Goal: Download file/media

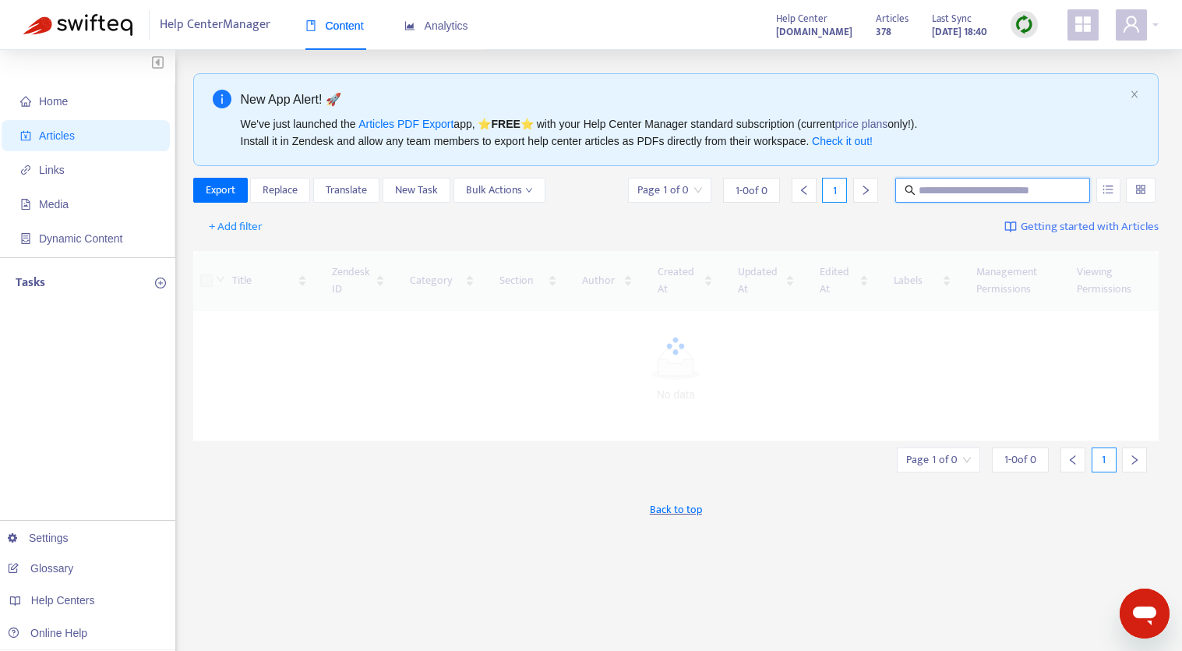
click at [998, 189] on input "text" at bounding box center [994, 190] width 150 height 17
type input "*"
type input "***"
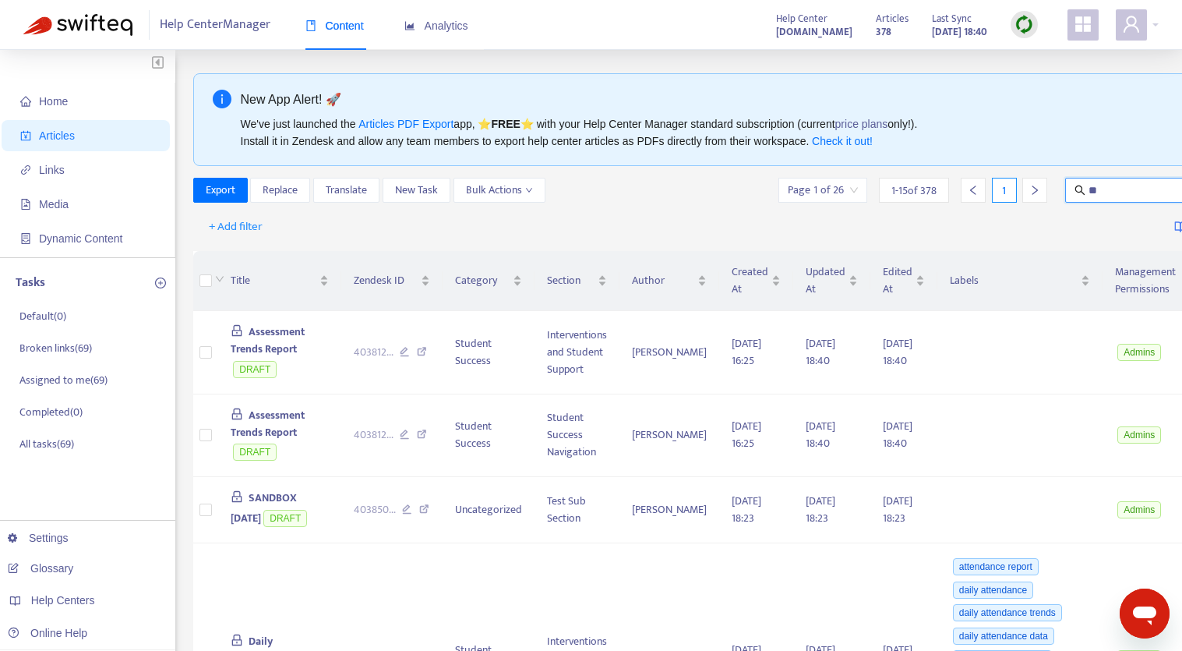
type input "*"
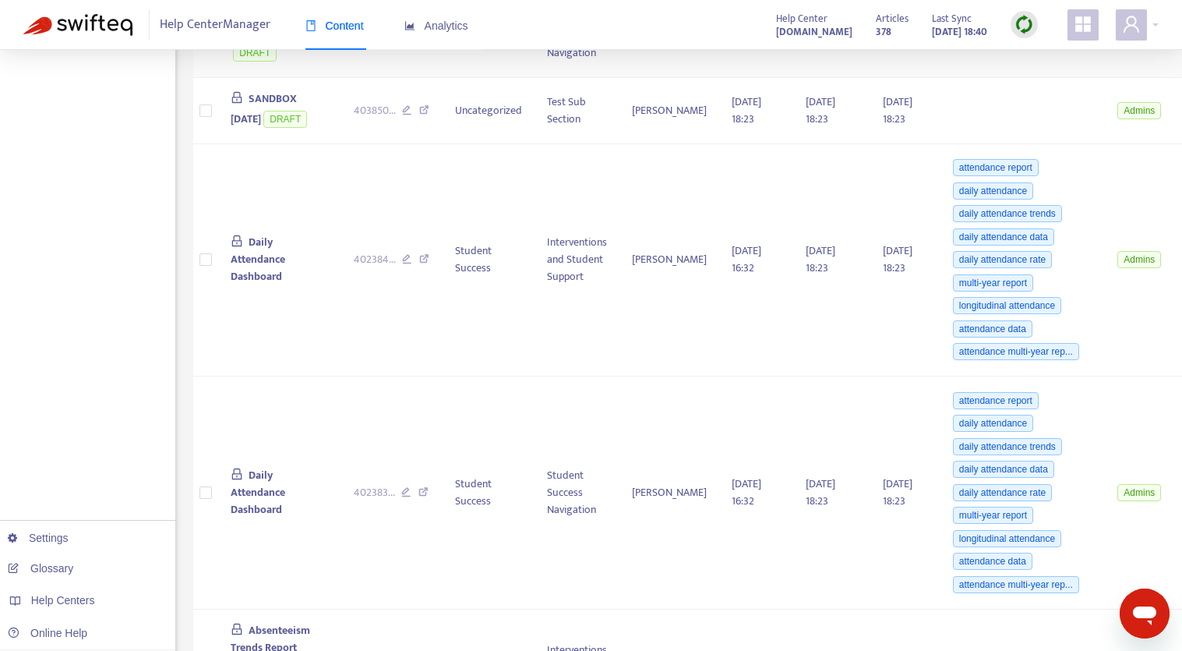
scroll to position [467, 0]
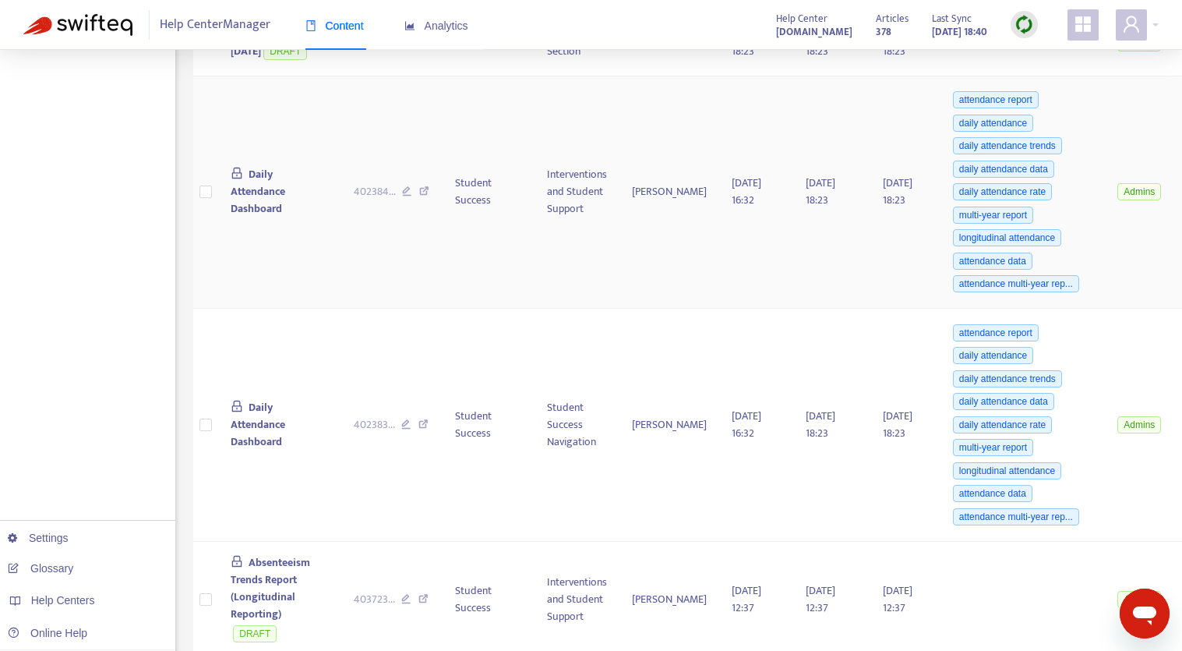
type input "**********"
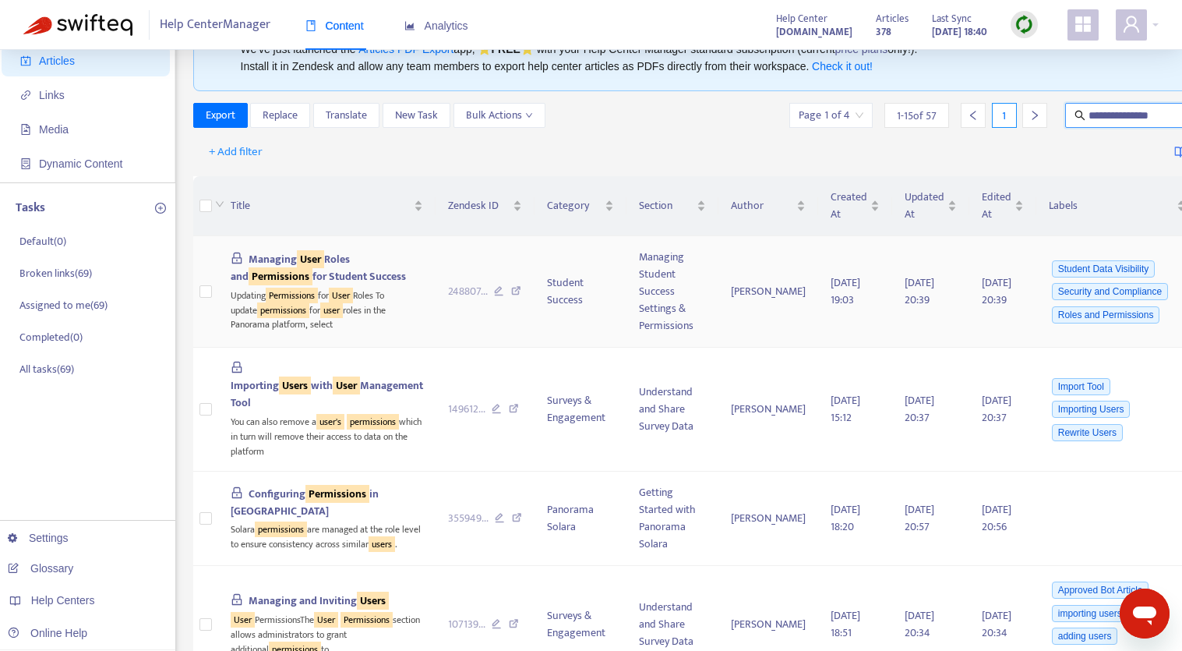
scroll to position [76, 0]
click at [259, 284] on span "Managing User Roles and Permissions for Student Success" at bounding box center [318, 266] width 175 height 35
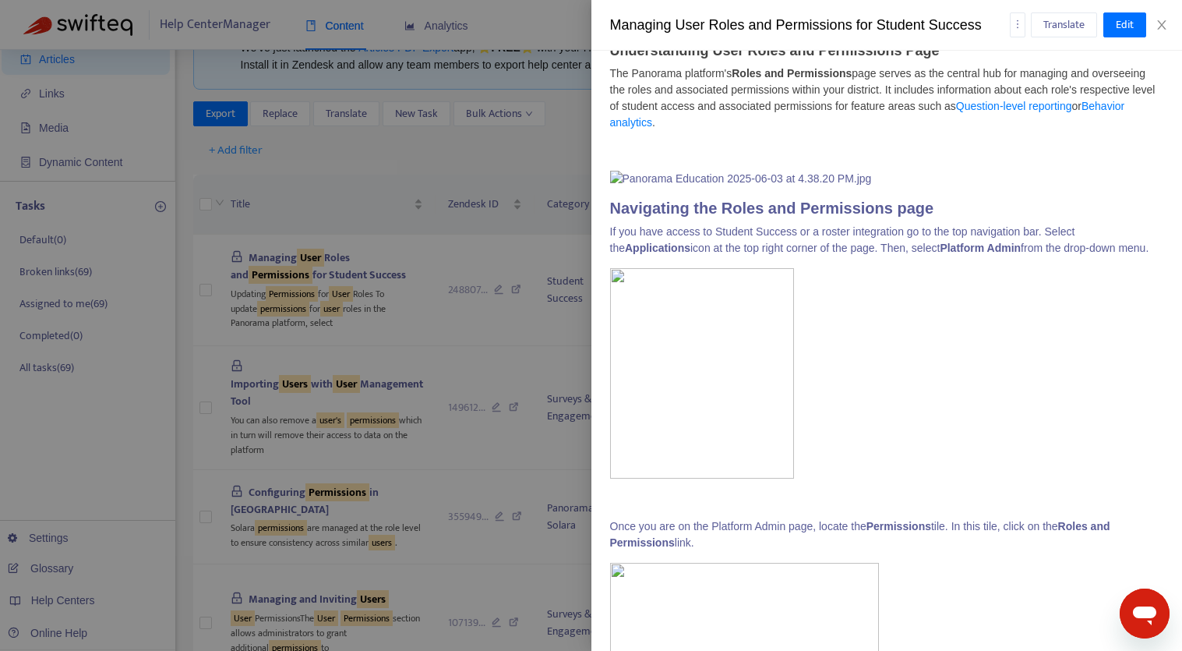
scroll to position [0, 0]
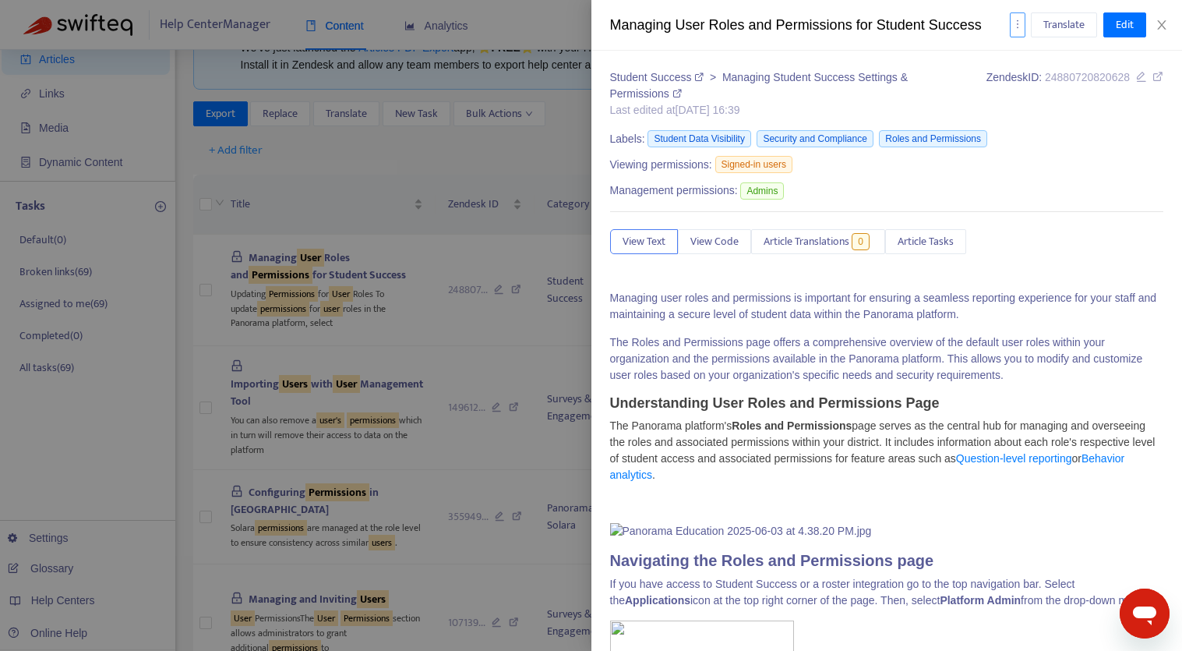
click at [1021, 19] on icon "more" at bounding box center [1017, 24] width 11 height 11
click at [1049, 105] on span "Export" at bounding box center [1037, 106] width 30 height 18
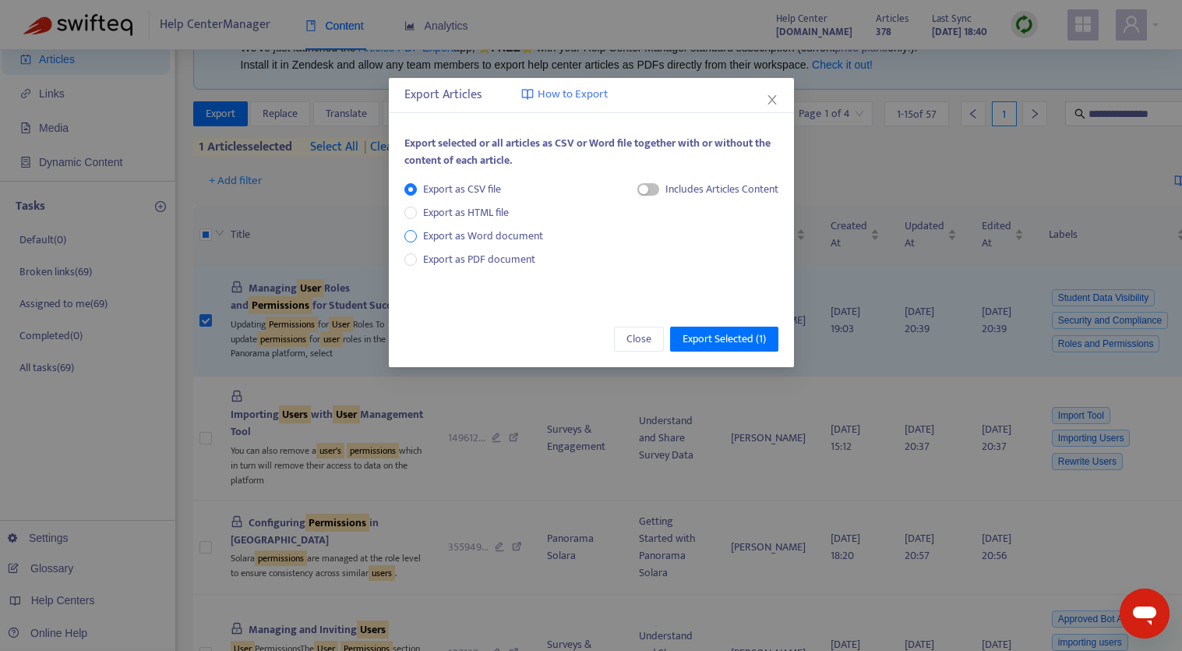
click at [497, 234] on span "Export as Word document" at bounding box center [483, 236] width 132 height 17
click at [489, 256] on span "Export as PDF document" at bounding box center [479, 259] width 112 height 18
click at [722, 341] on span "Export Selected ( 1 )" at bounding box center [724, 338] width 83 height 17
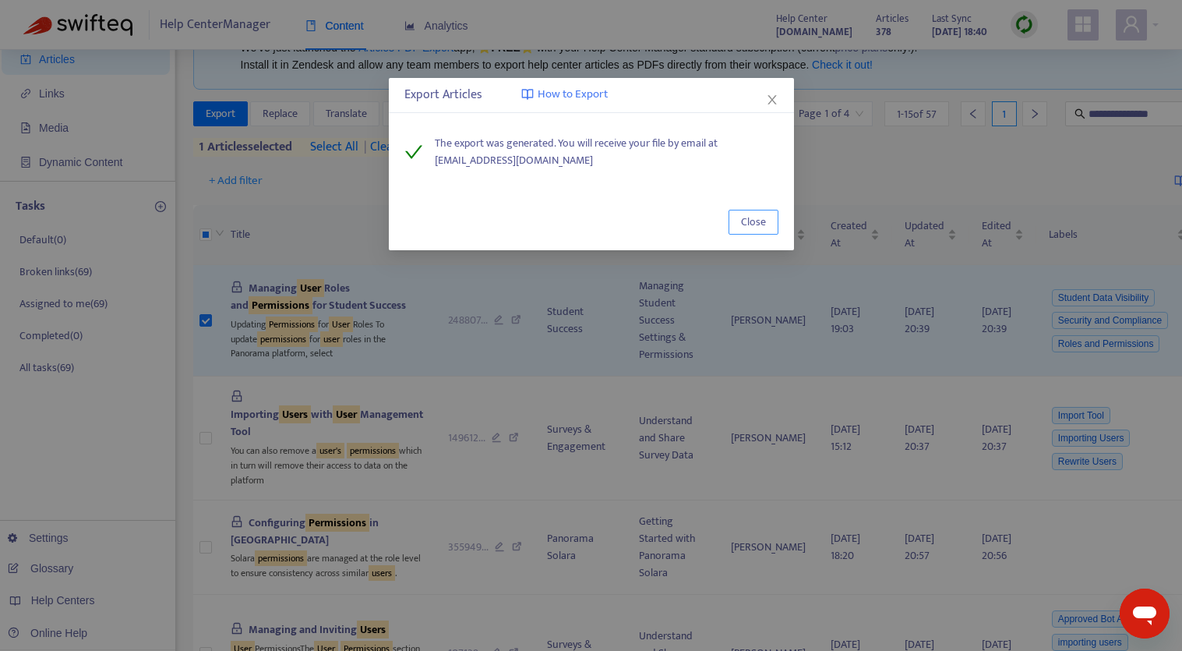
click at [754, 229] on span "Close" at bounding box center [753, 222] width 25 height 17
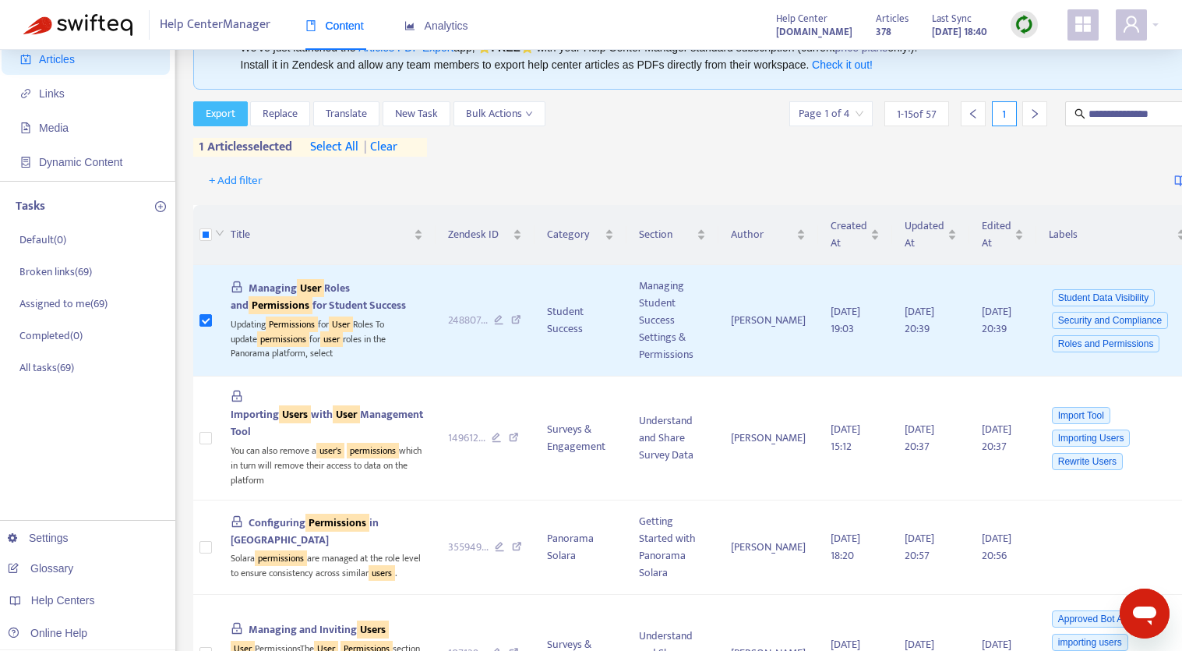
click at [228, 114] on span "Export" at bounding box center [221, 113] width 30 height 17
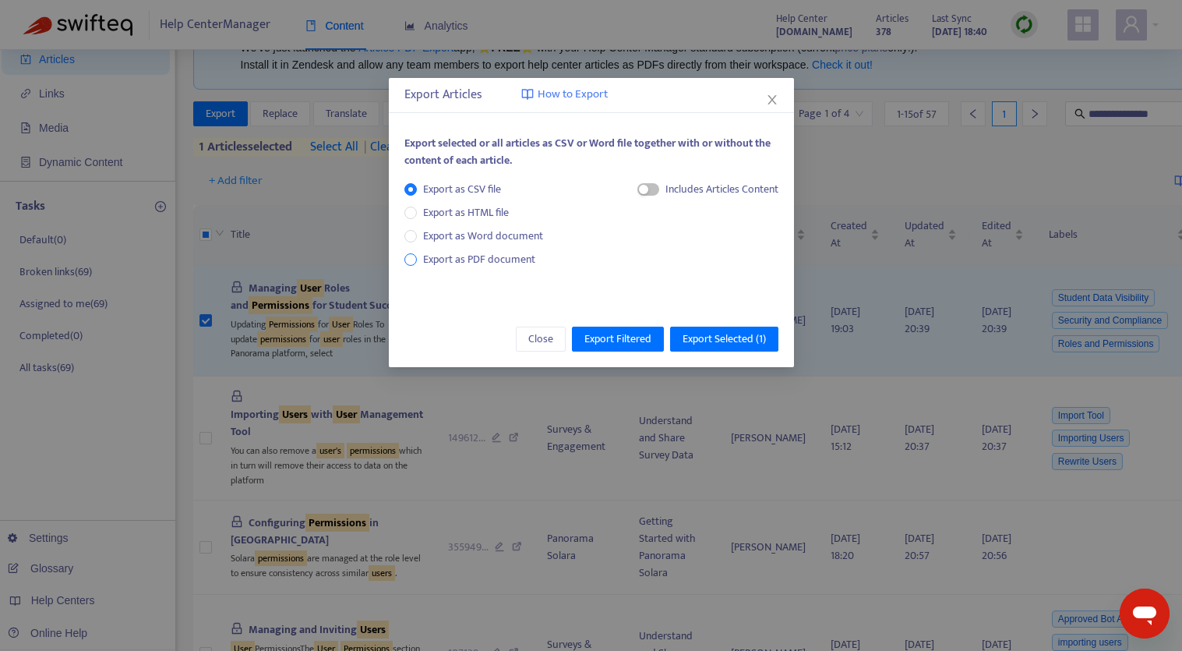
click at [489, 263] on span "Export as PDF document" at bounding box center [479, 259] width 112 height 18
click at [711, 332] on span "Export Selected ( 1 )" at bounding box center [724, 338] width 83 height 17
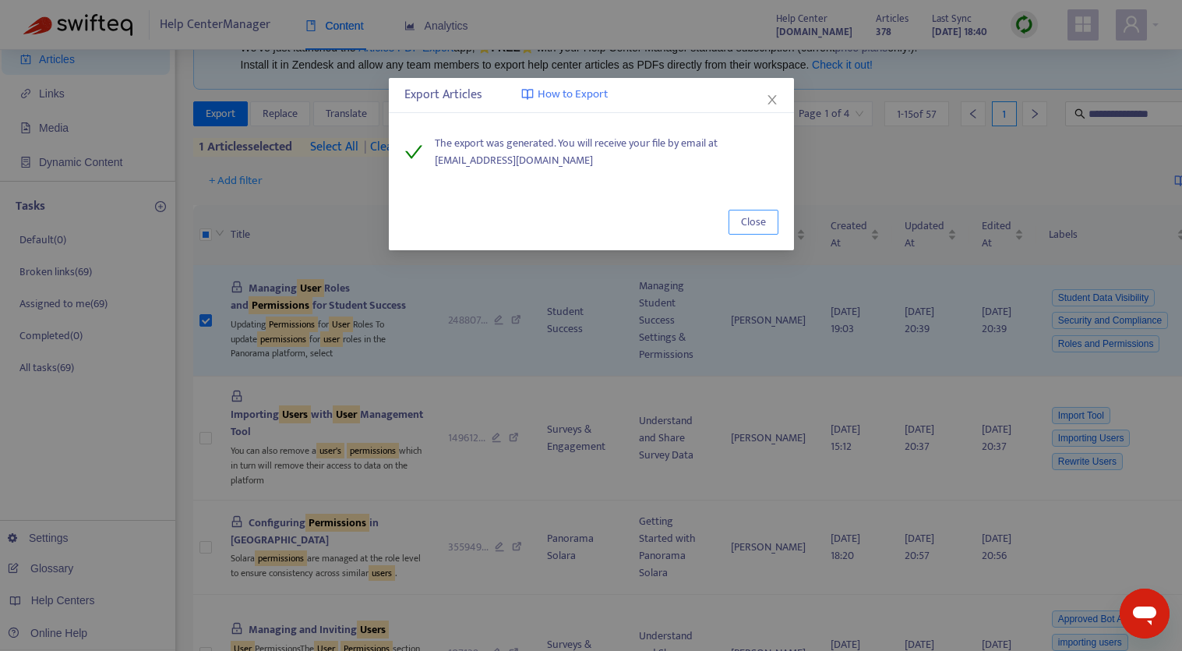
click at [753, 223] on span "Close" at bounding box center [753, 222] width 25 height 17
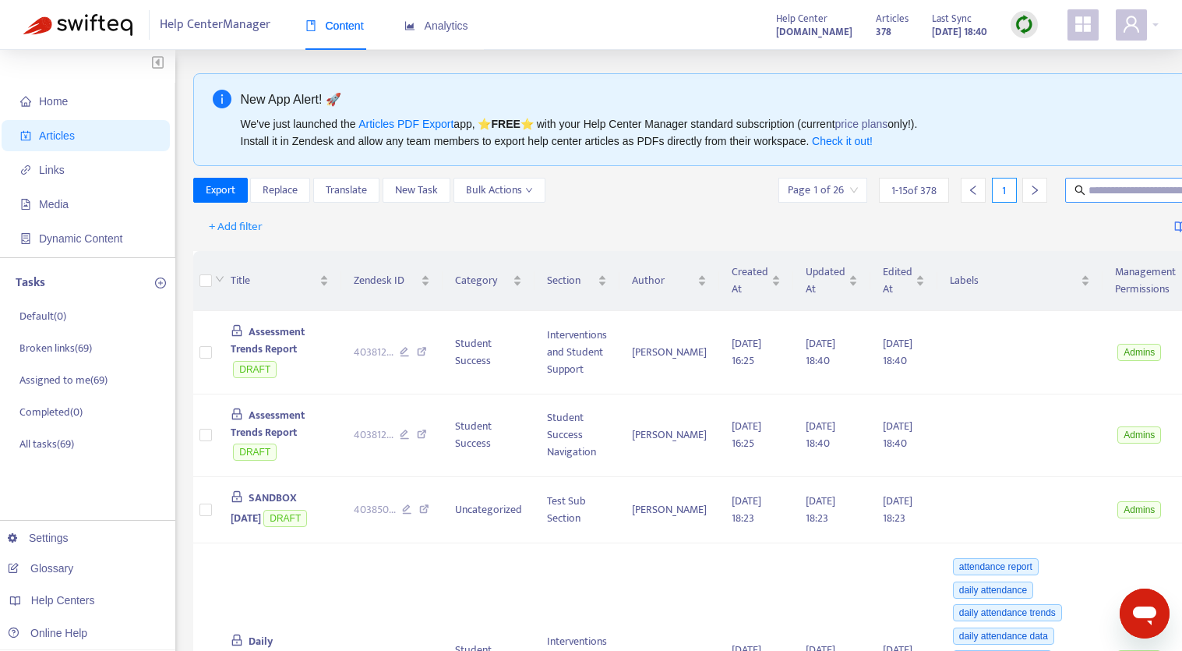
click at [1130, 186] on input "text" at bounding box center [1164, 190] width 150 height 17
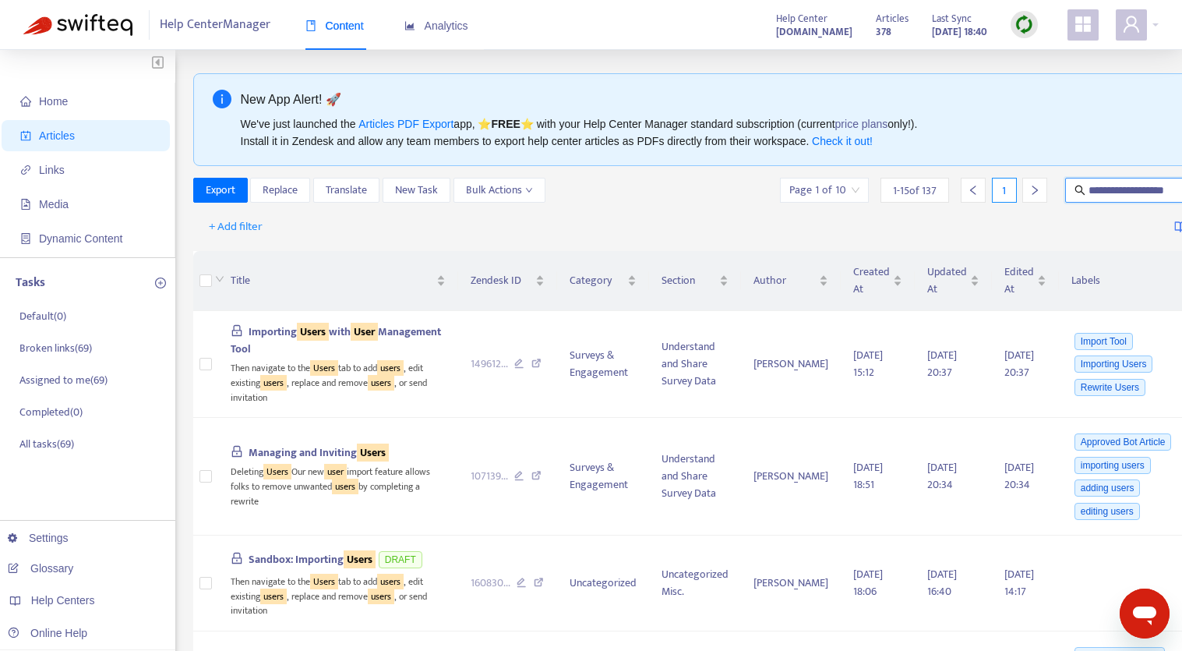
type input "**********"
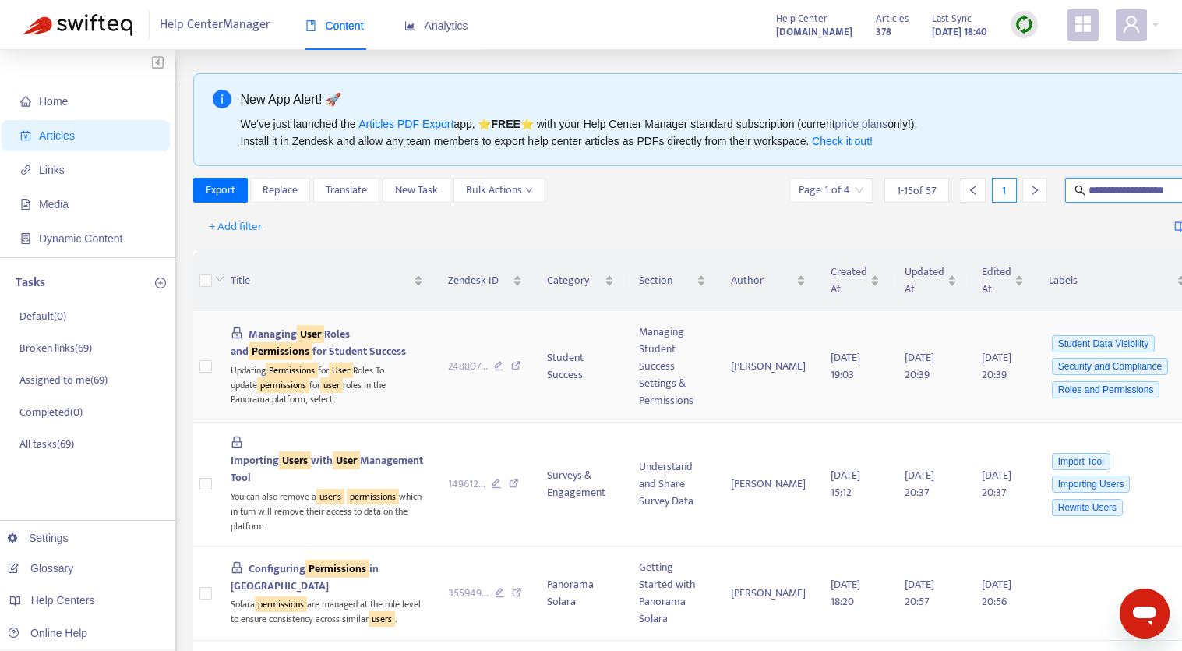
click at [280, 352] on span "Managing User Roles and Permissions for Student Success" at bounding box center [318, 342] width 175 height 35
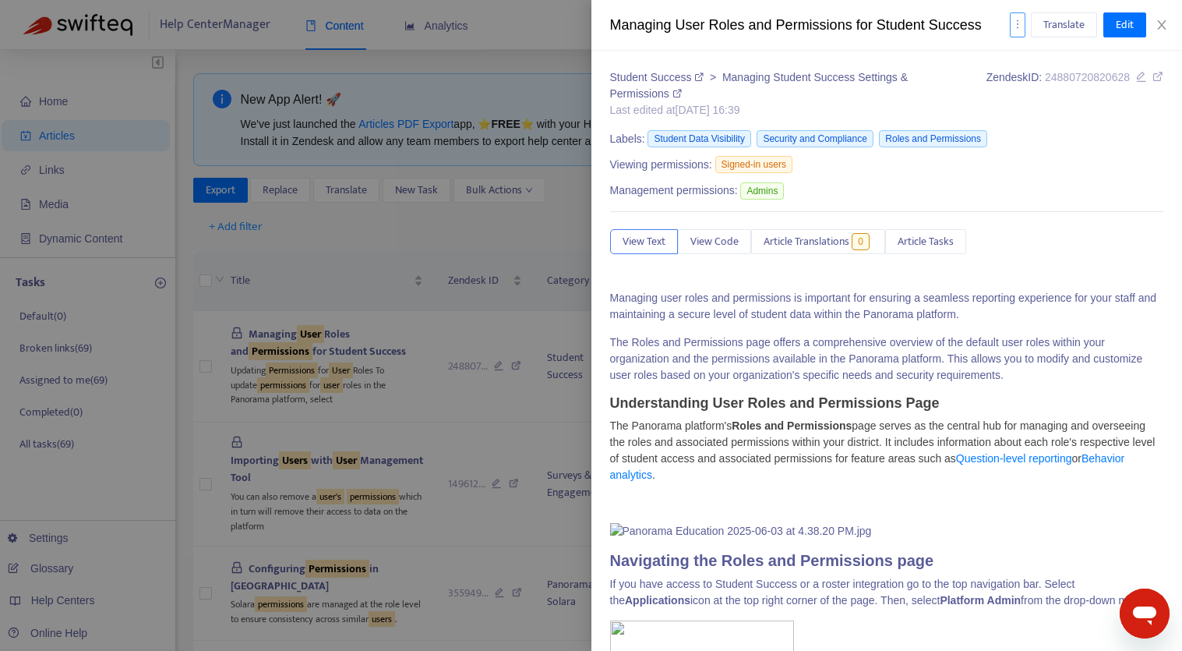
click at [1018, 25] on icon "more" at bounding box center [1017, 24] width 11 height 11
click at [1031, 104] on span "Export" at bounding box center [1037, 106] width 30 height 18
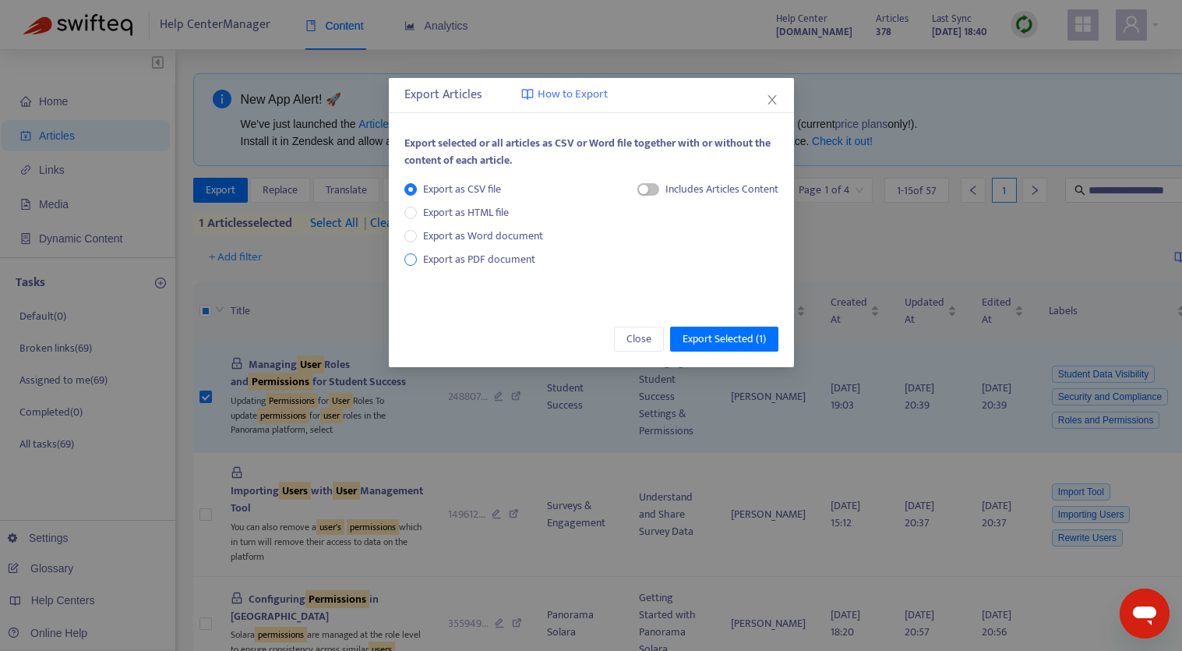
click at [502, 259] on span "Export as PDF document" at bounding box center [479, 259] width 112 height 18
click at [698, 333] on span "Export Selected ( 1 )" at bounding box center [724, 338] width 83 height 17
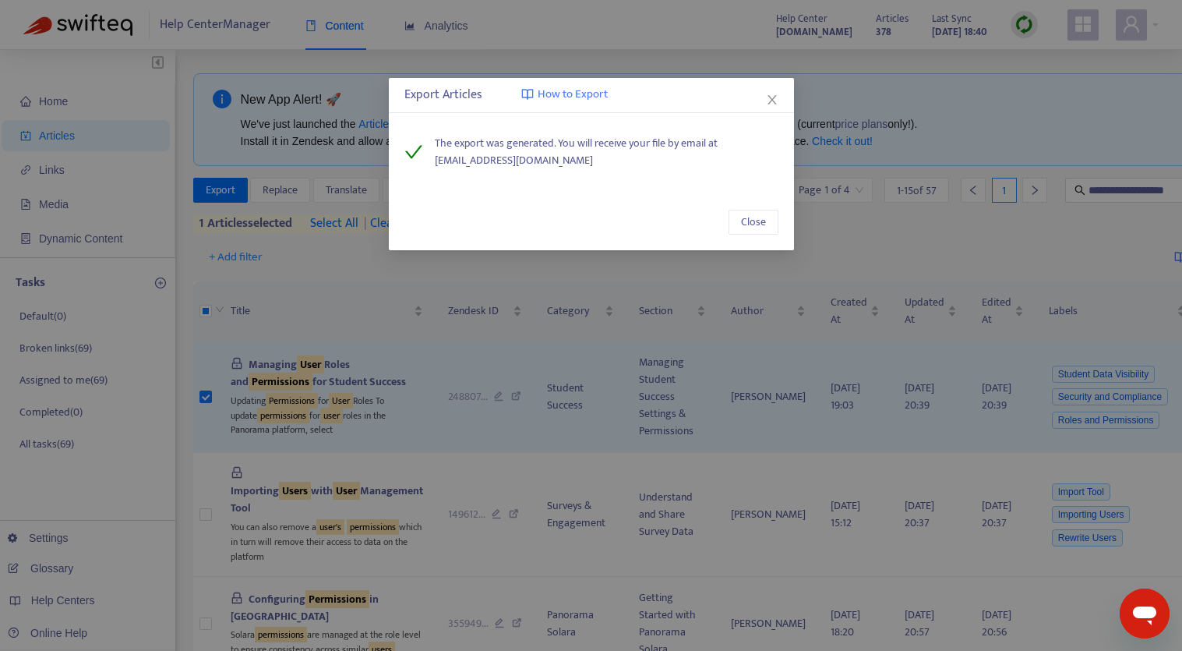
click at [754, 235] on div "Close" at bounding box center [591, 222] width 405 height 56
click at [754, 223] on span "Close" at bounding box center [753, 222] width 25 height 17
